Goal: Check status: Check status

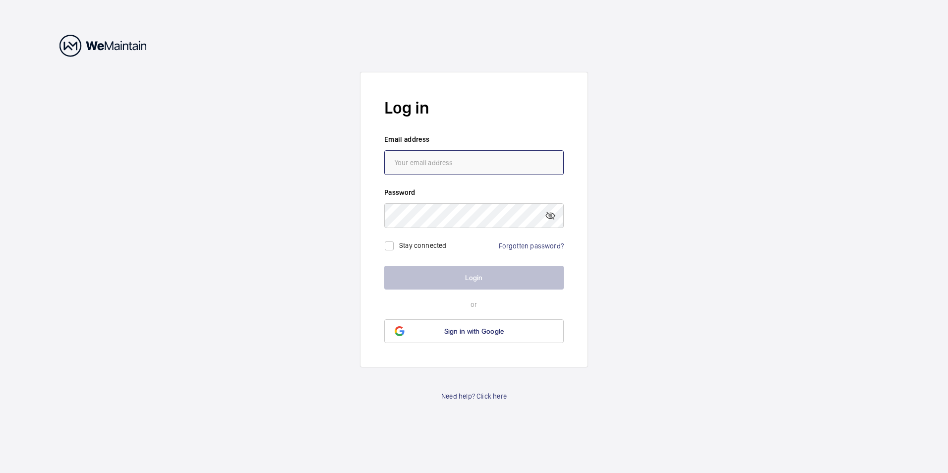
click at [439, 152] on input "email" at bounding box center [474, 162] width 180 height 25
click at [447, 138] on label "Email address" at bounding box center [474, 139] width 180 height 10
click at [451, 158] on input "email" at bounding box center [474, 162] width 180 height 25
type input "[PERSON_NAME][EMAIL_ADDRESS][DOMAIN_NAME]"
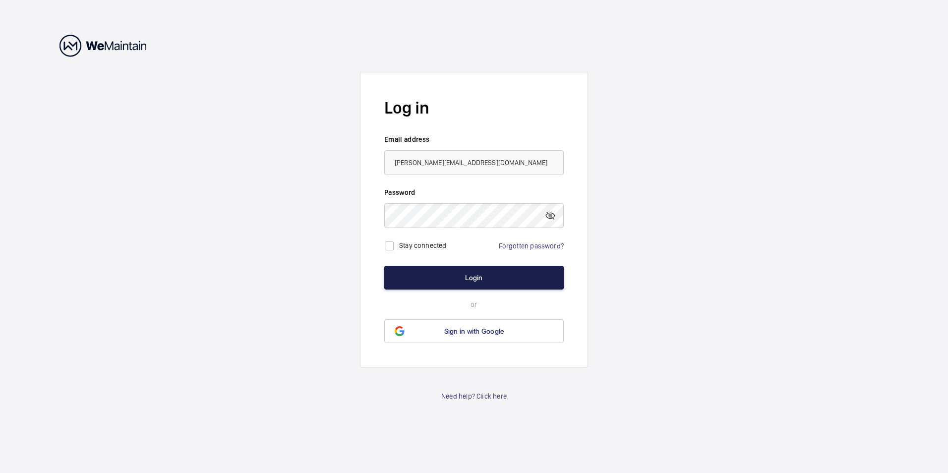
click at [437, 276] on button "Login" at bounding box center [474, 278] width 180 height 24
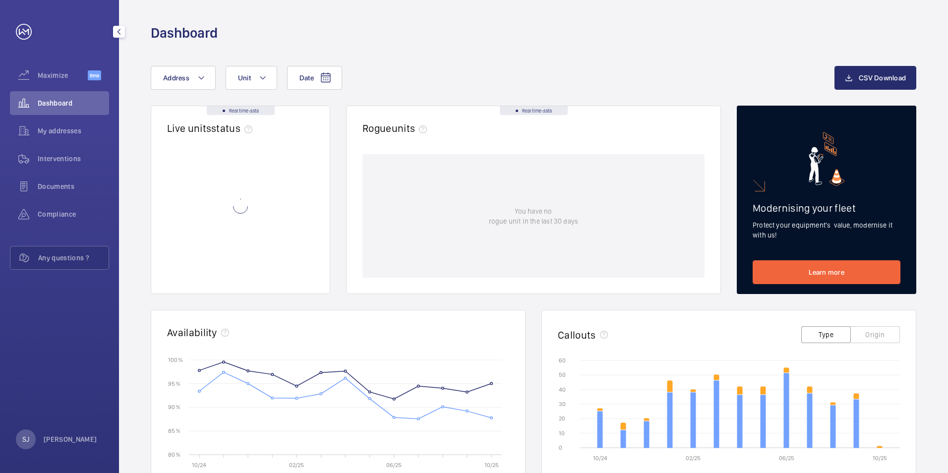
click at [53, 106] on span "Dashboard" at bounding box center [73, 103] width 71 height 10
click at [63, 132] on span "My addresses" at bounding box center [73, 131] width 71 height 10
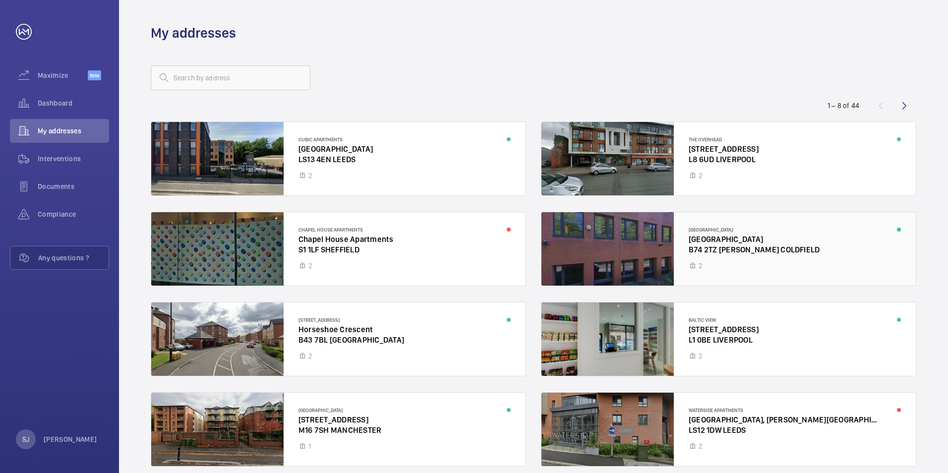
scroll to position [43, 0]
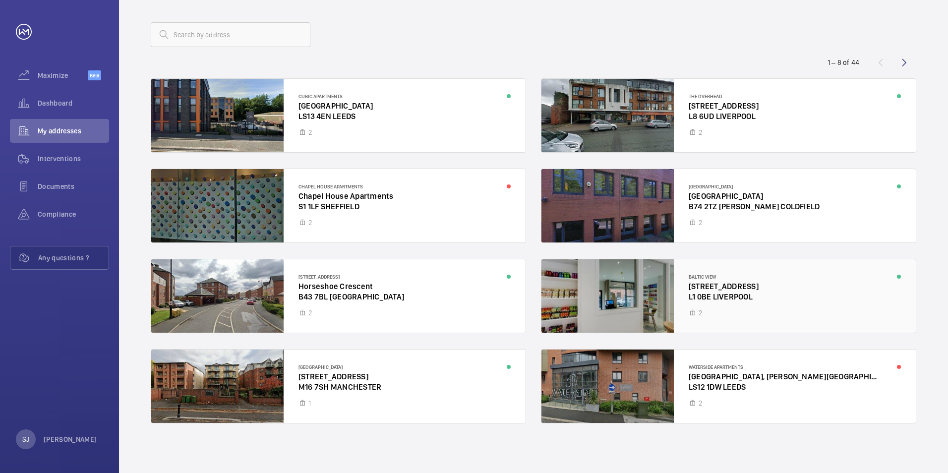
click at [651, 280] on div at bounding box center [729, 295] width 375 height 73
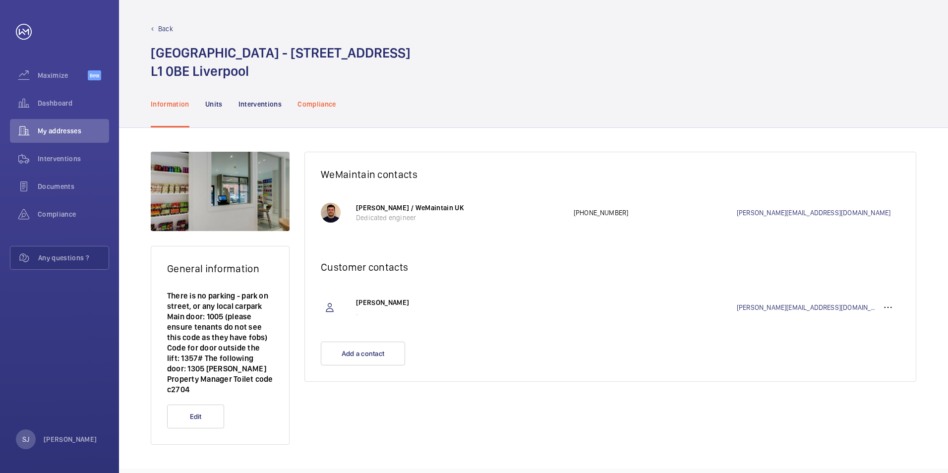
click at [326, 101] on p "Compliance" at bounding box center [317, 104] width 39 height 10
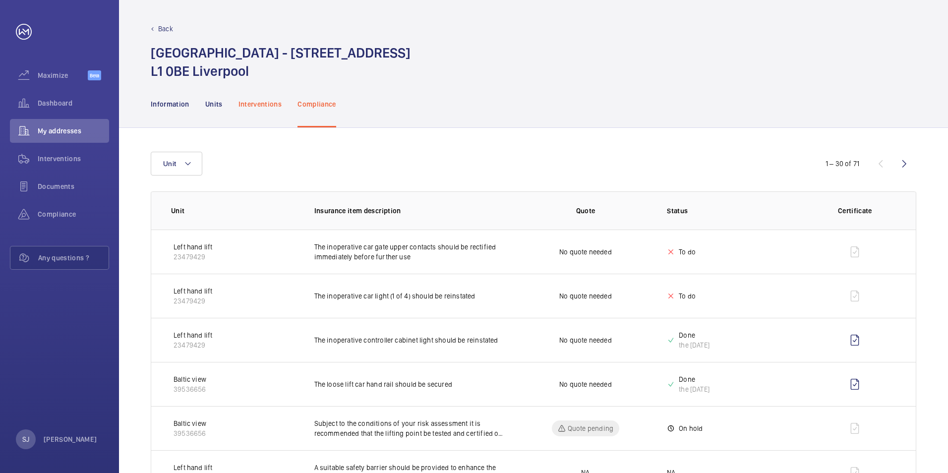
click at [279, 112] on div "Interventions" at bounding box center [261, 103] width 44 height 47
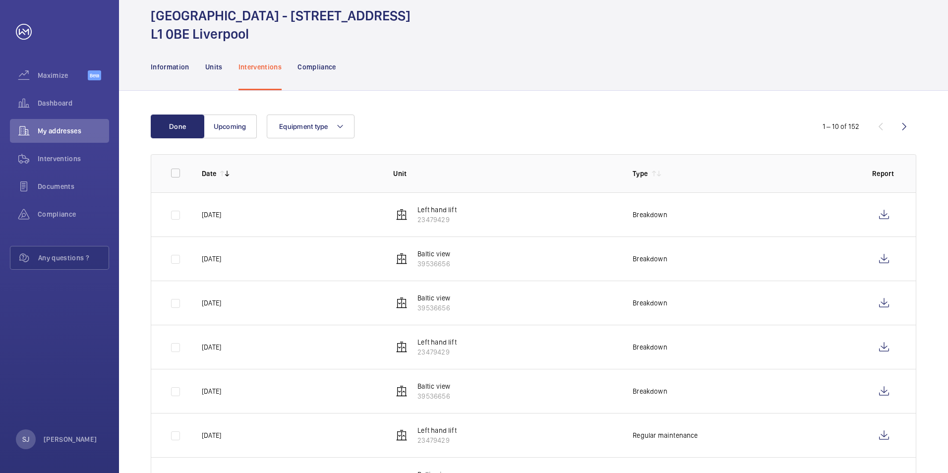
scroll to position [99, 0]
